Goal: Find specific page/section: Find specific page/section

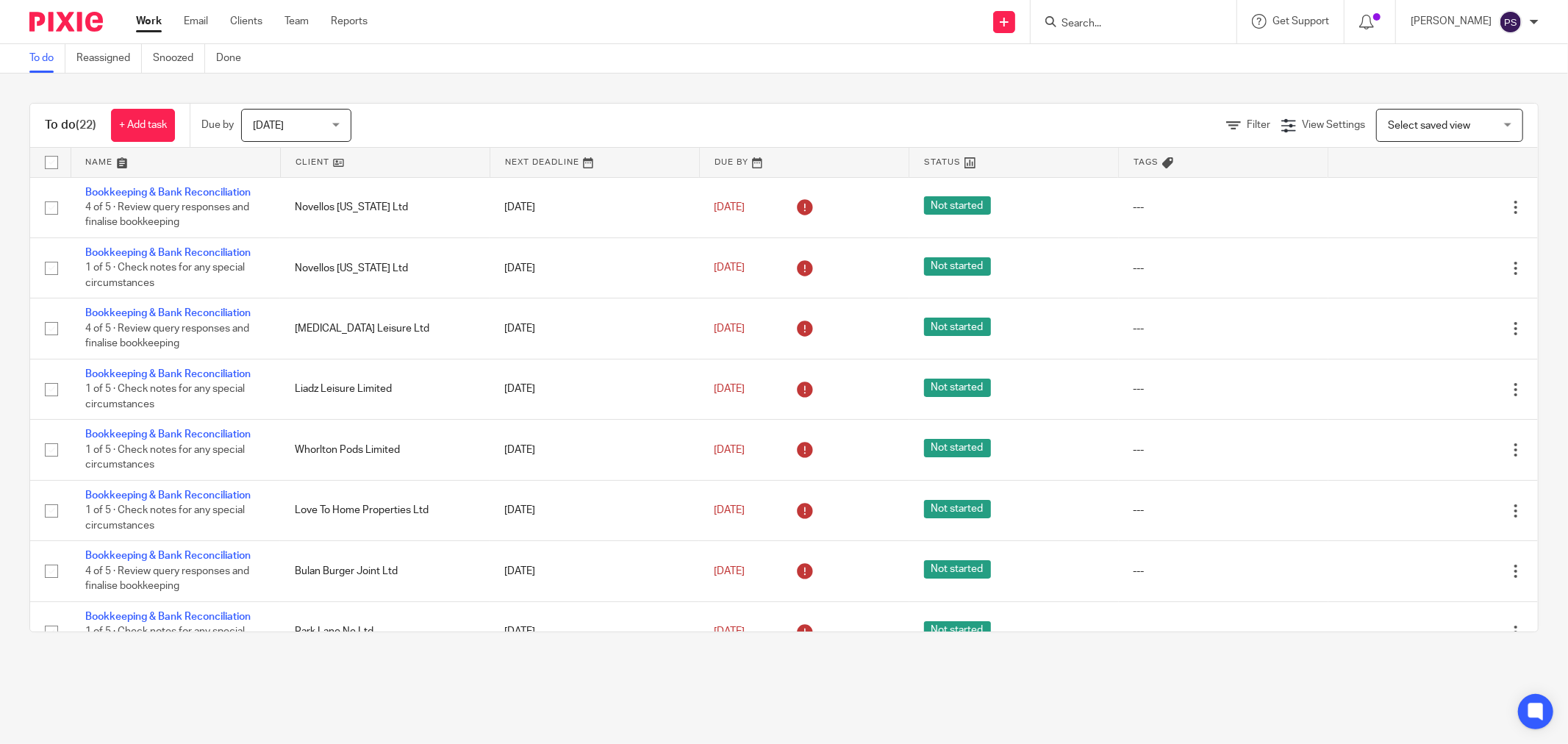
click at [1089, 19] on input "Search" at bounding box center [1127, 24] width 133 height 13
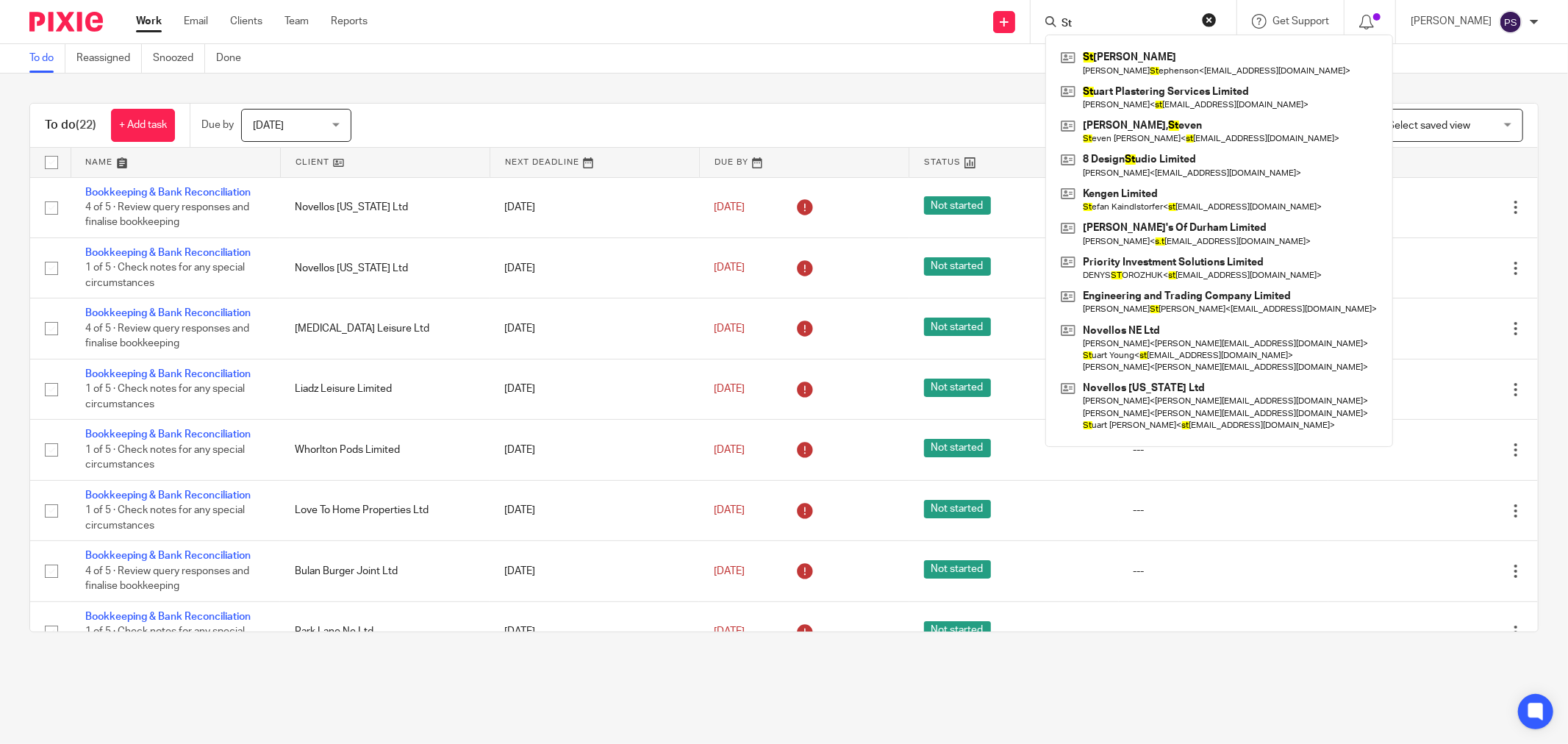
type input "S"
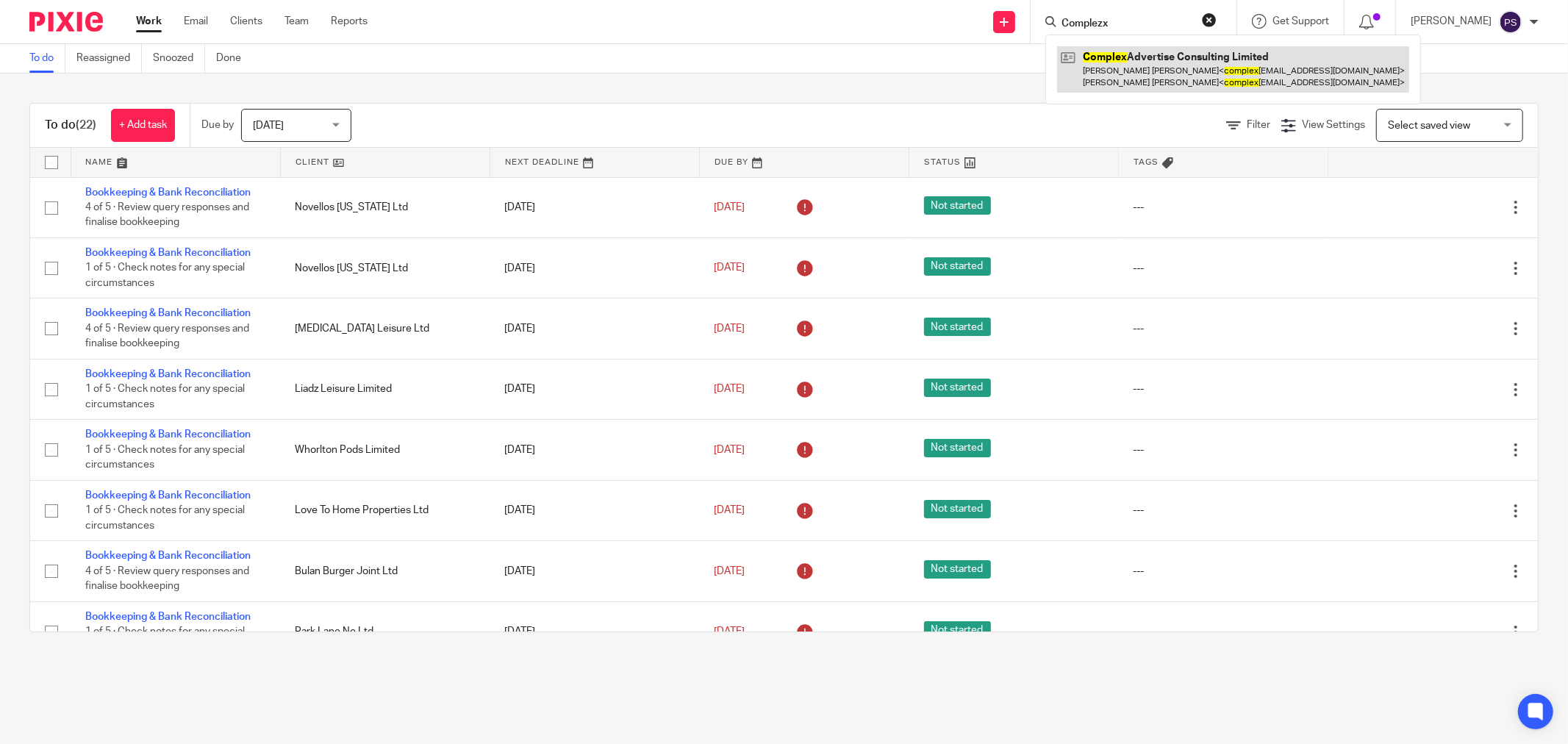
type input "Complezx"
click at [1130, 65] on link at bounding box center [1233, 69] width 352 height 46
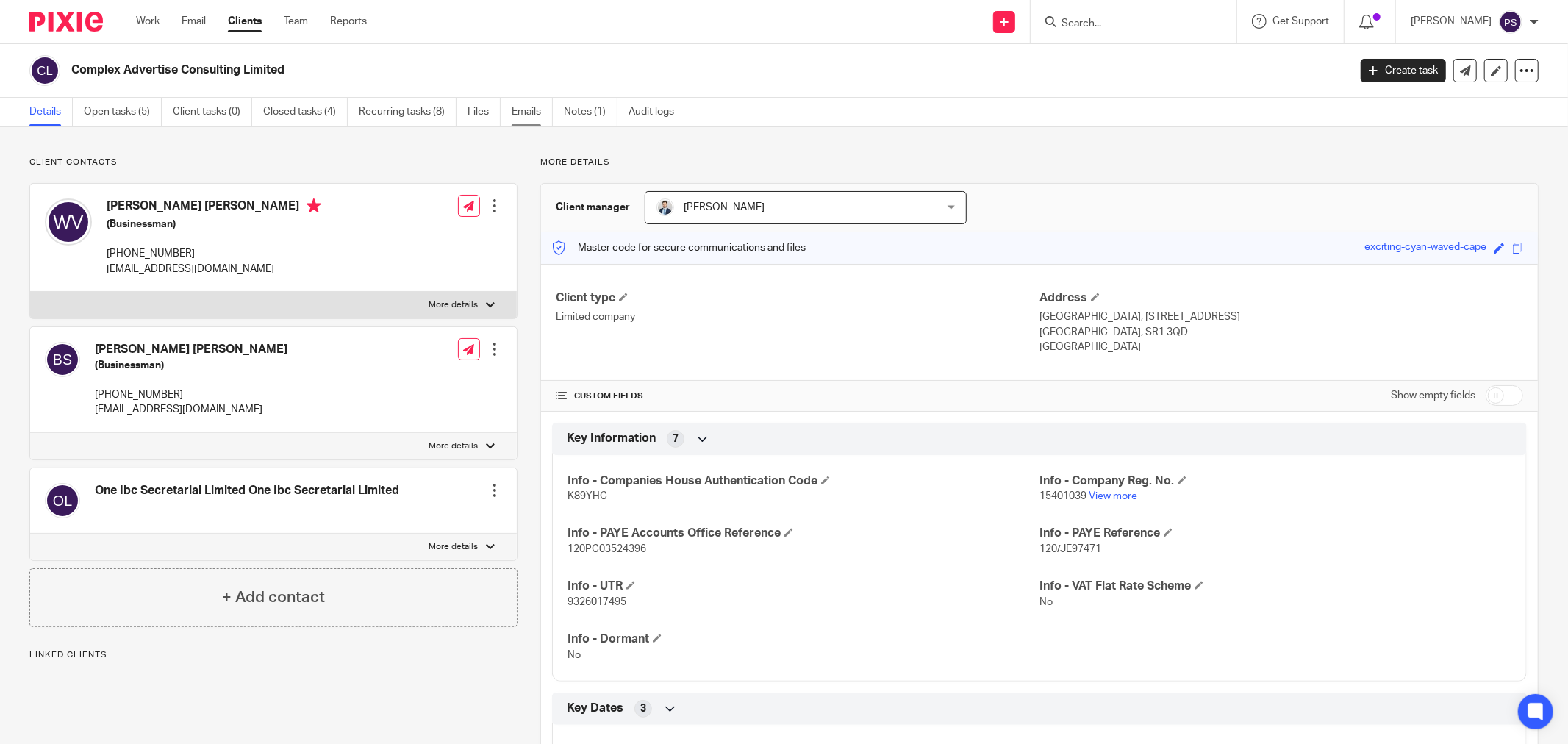
click at [543, 119] on link "Emails" at bounding box center [532, 112] width 41 height 28
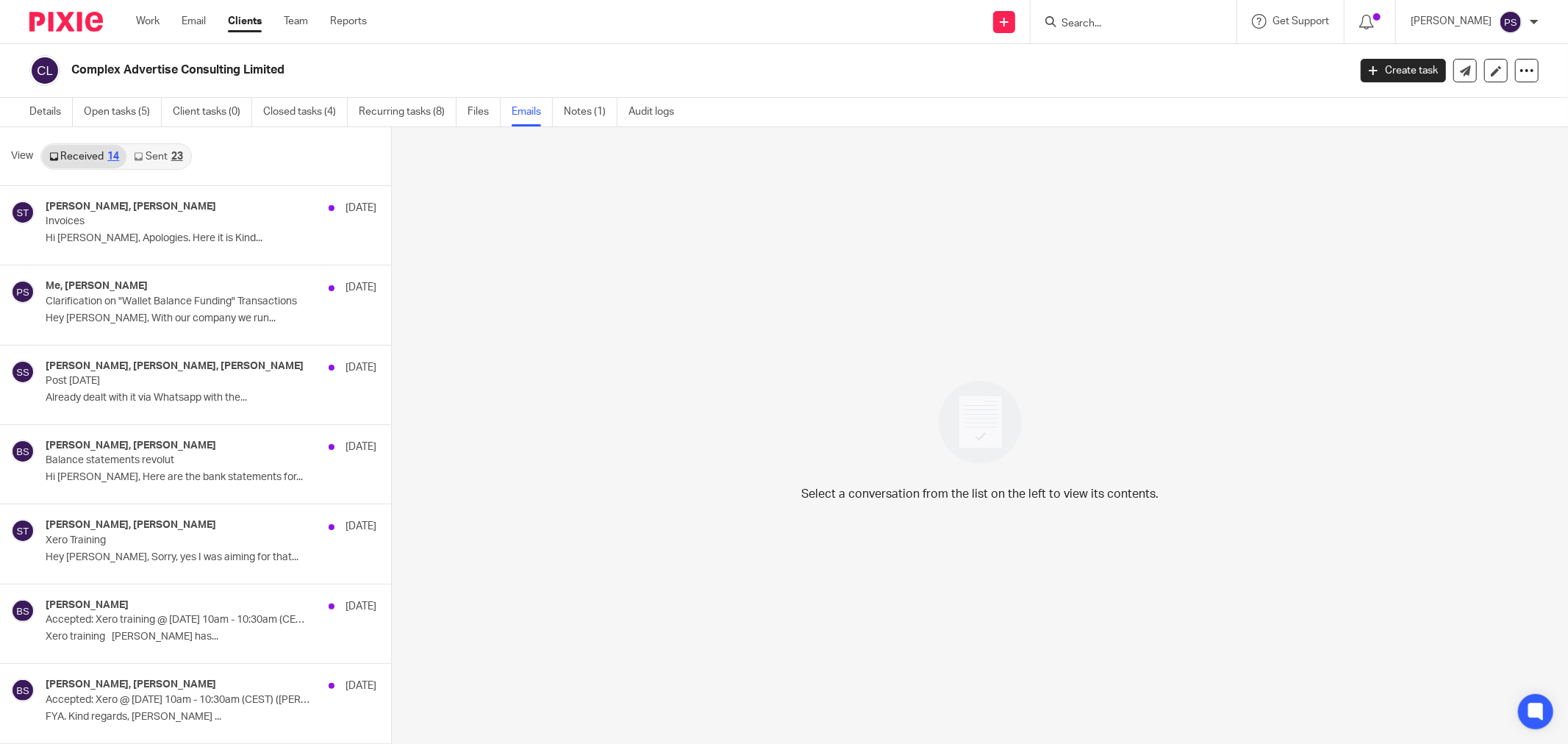
click at [135, 162] on link "Sent 23" at bounding box center [158, 157] width 63 height 24
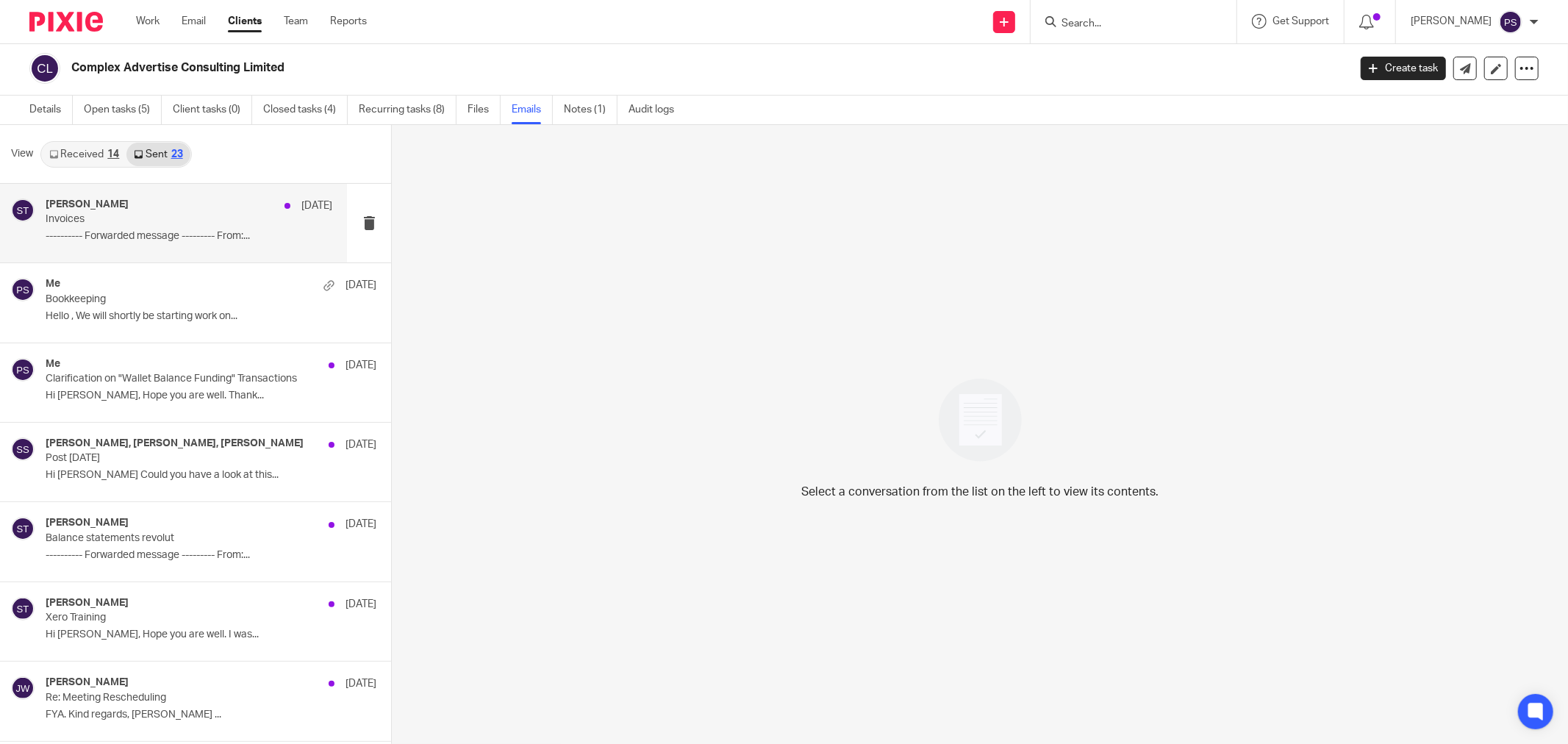
click at [186, 233] on p "---------- Forwarded message --------- From:..." at bounding box center [189, 237] width 286 height 13
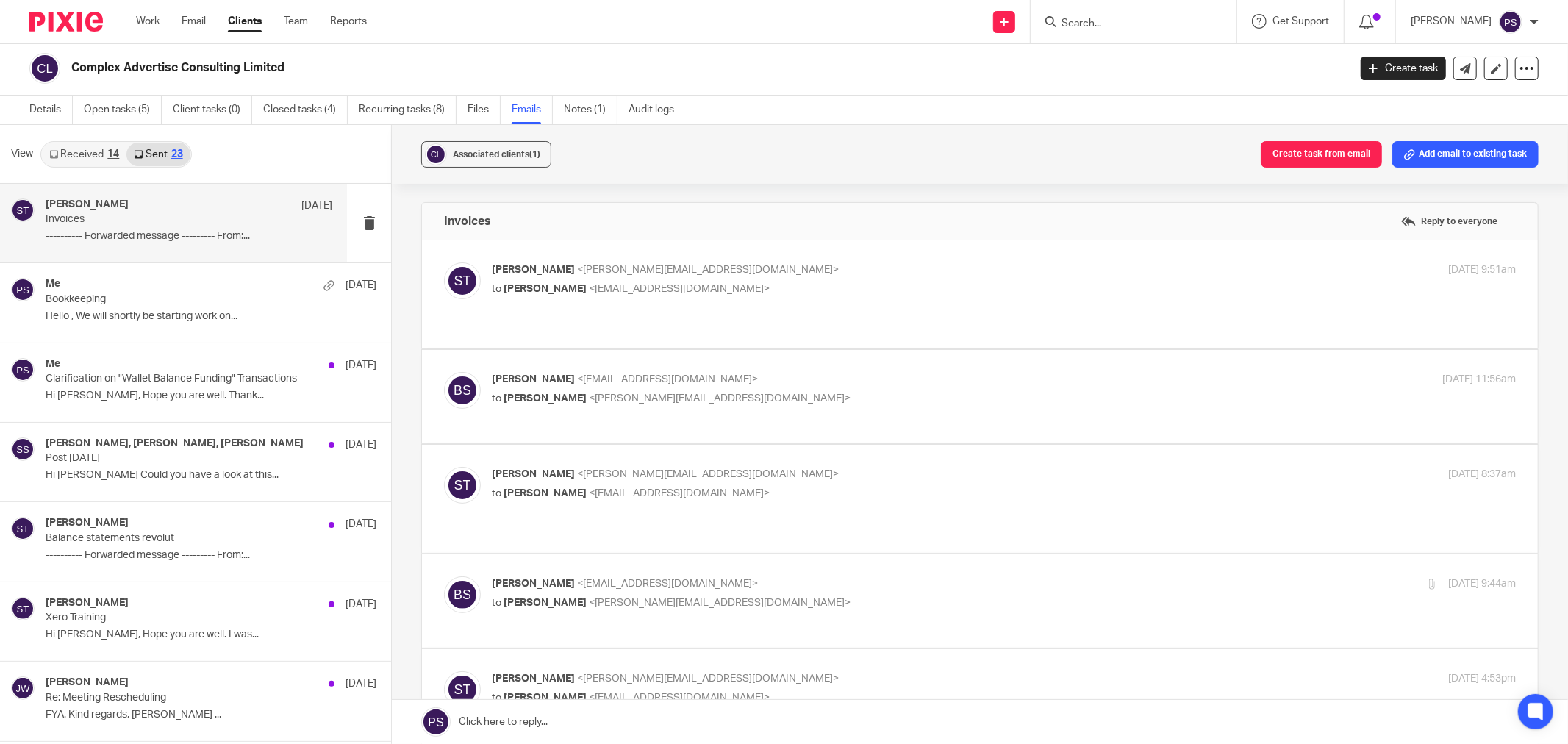
click at [81, 150] on link "Received 14" at bounding box center [84, 155] width 84 height 24
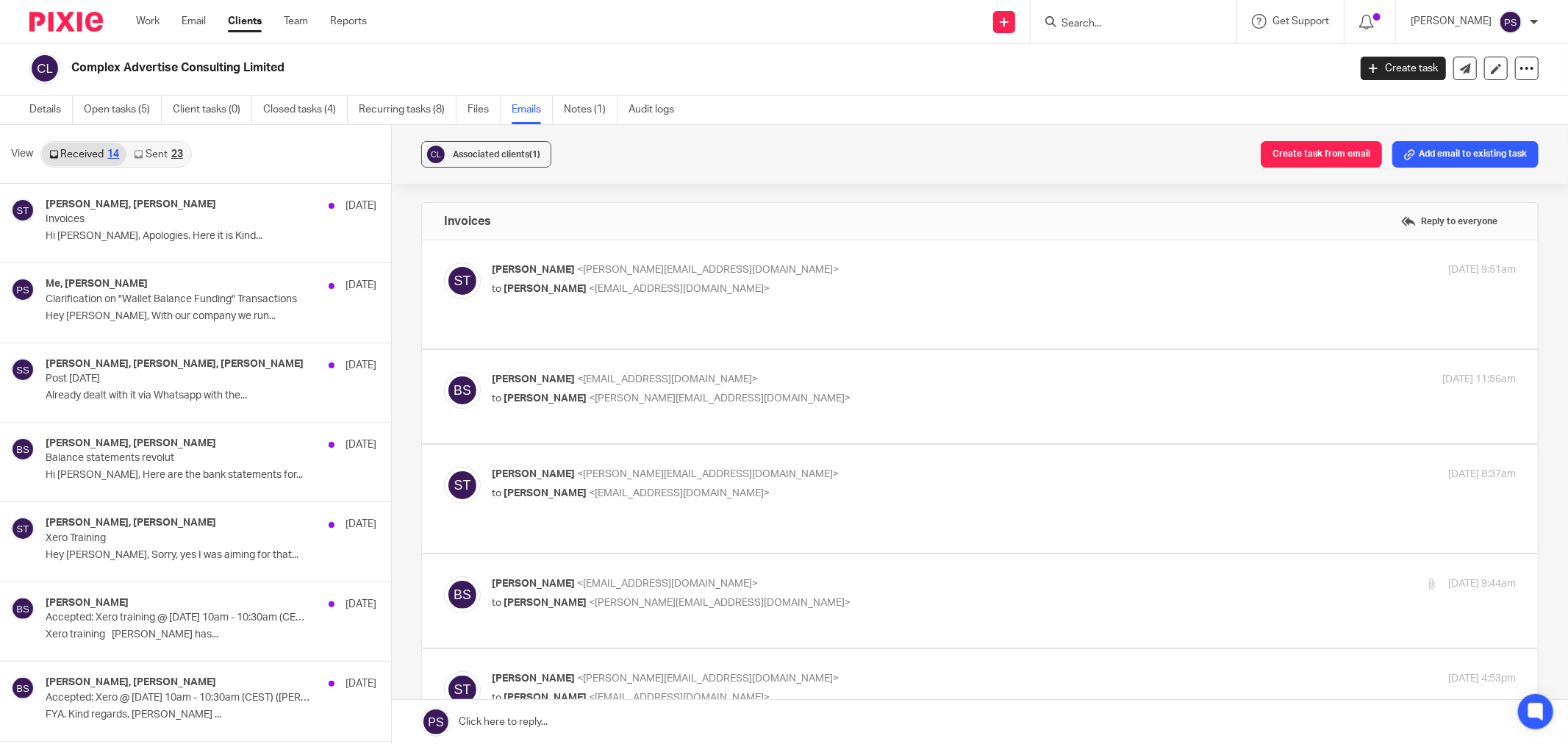
scroll to position [0, 0]
